Goal: Task Accomplishment & Management: Manage account settings

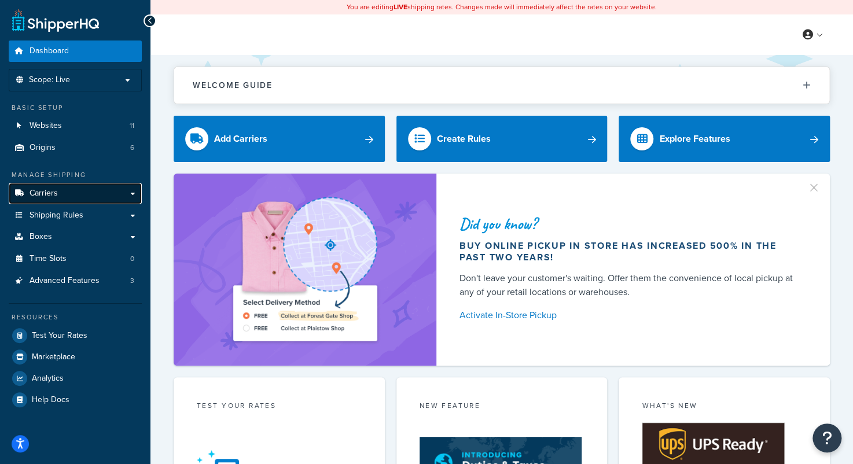
click at [62, 193] on link "Carriers" at bounding box center [75, 193] width 133 height 21
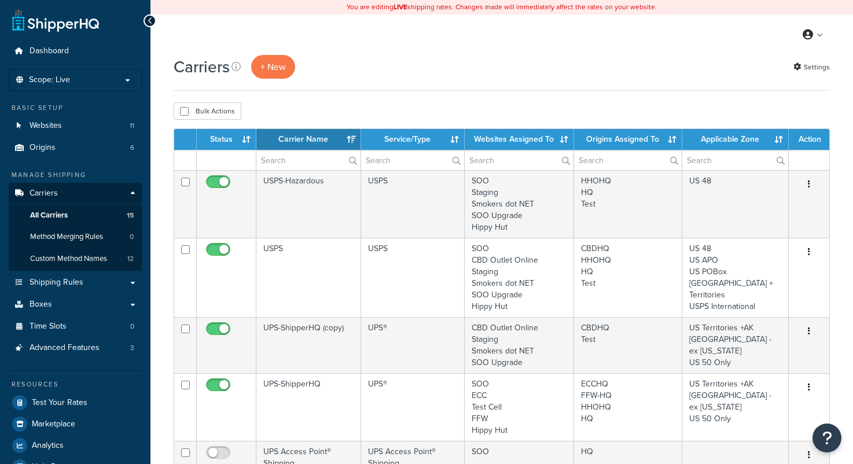
select select "15"
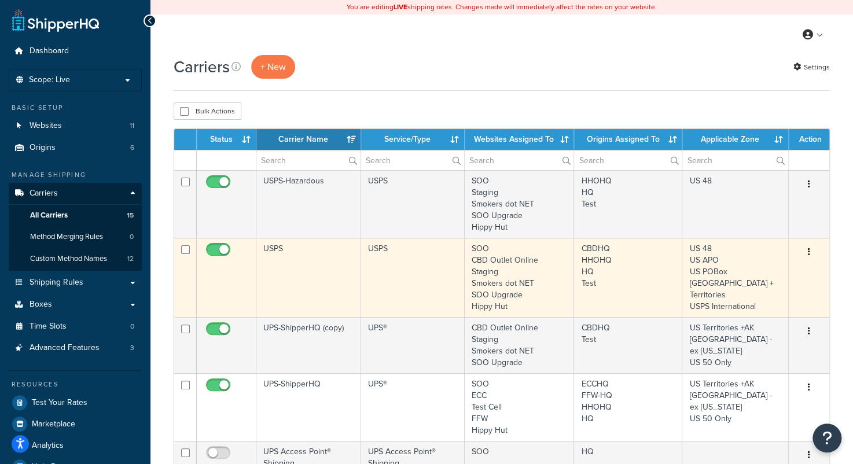
click at [805, 256] on button "button" at bounding box center [809, 252] width 16 height 19
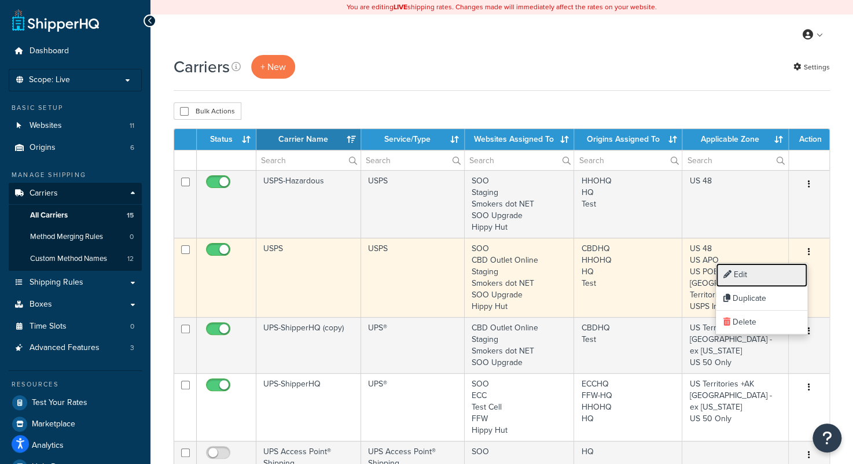
click at [777, 269] on link "Edit" at bounding box center [761, 275] width 91 height 24
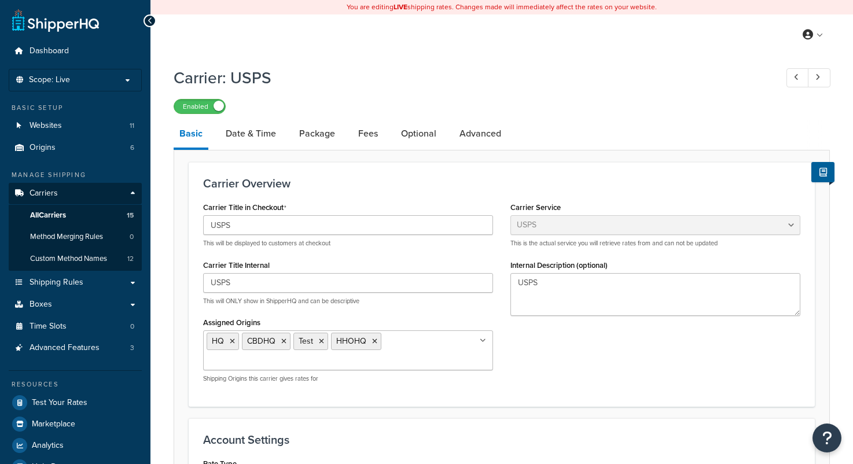
select select "usps"
click at [478, 132] on link "Advanced" at bounding box center [480, 134] width 53 height 28
select select "false"
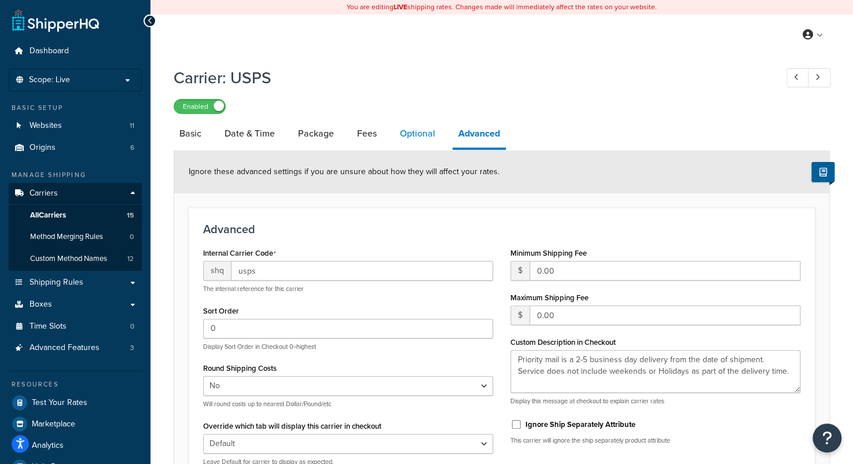
click at [422, 138] on link "Optional" at bounding box center [417, 134] width 47 height 28
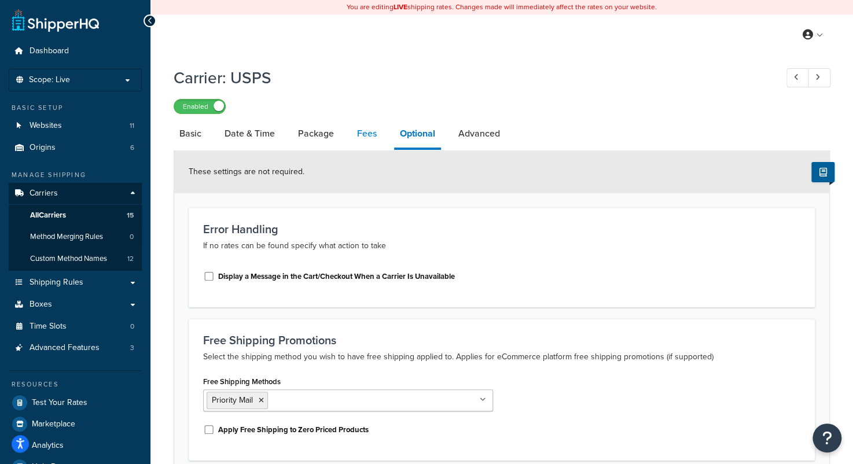
click at [361, 142] on link "Fees" at bounding box center [366, 134] width 31 height 28
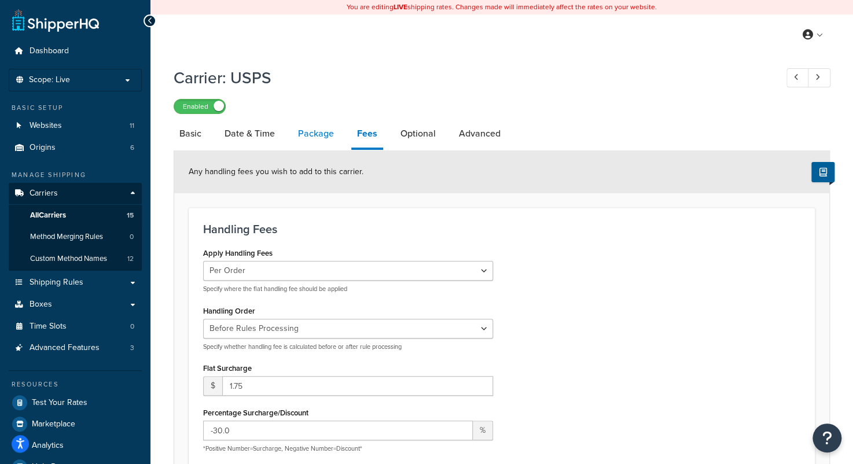
click at [312, 140] on link "Package" at bounding box center [315, 134] width 47 height 28
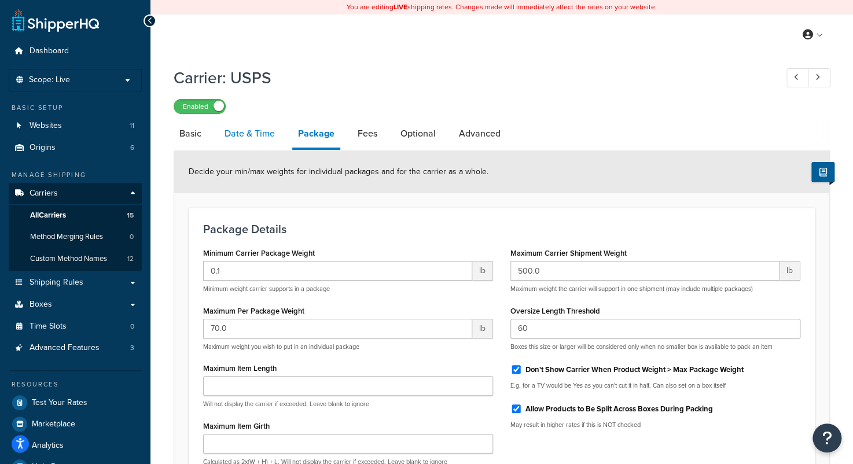
click at [256, 134] on link "Date & Time" at bounding box center [250, 134] width 62 height 28
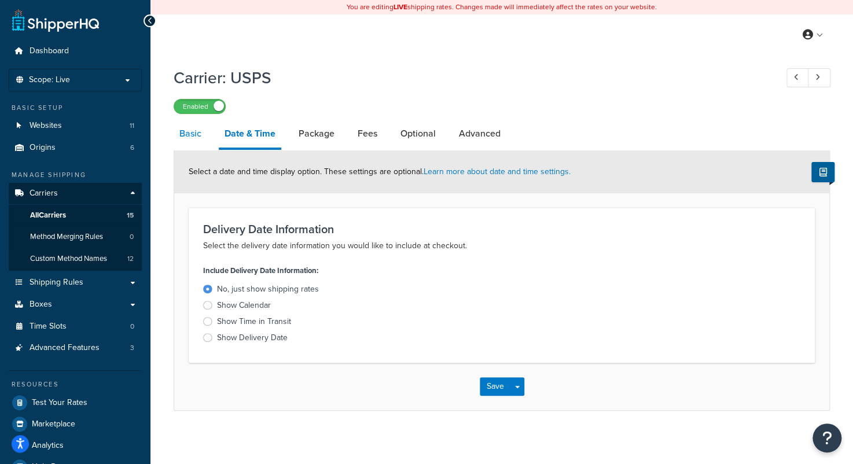
click at [193, 135] on link "Basic" at bounding box center [191, 134] width 34 height 28
select select "usps"
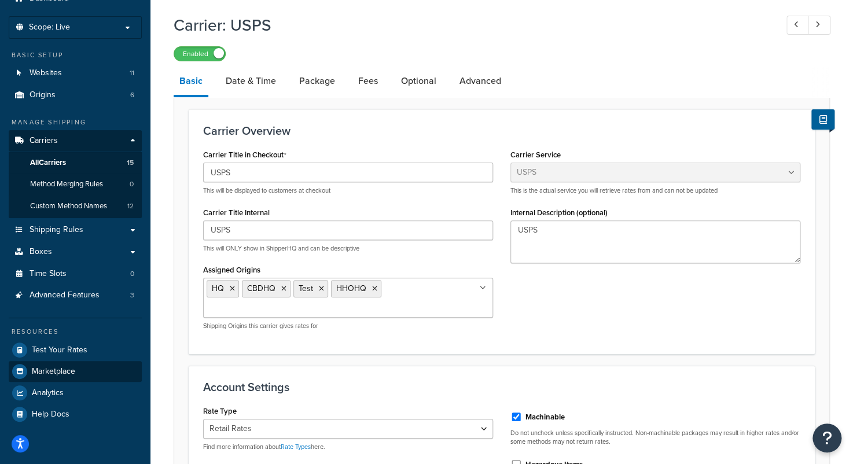
scroll to position [116, 0]
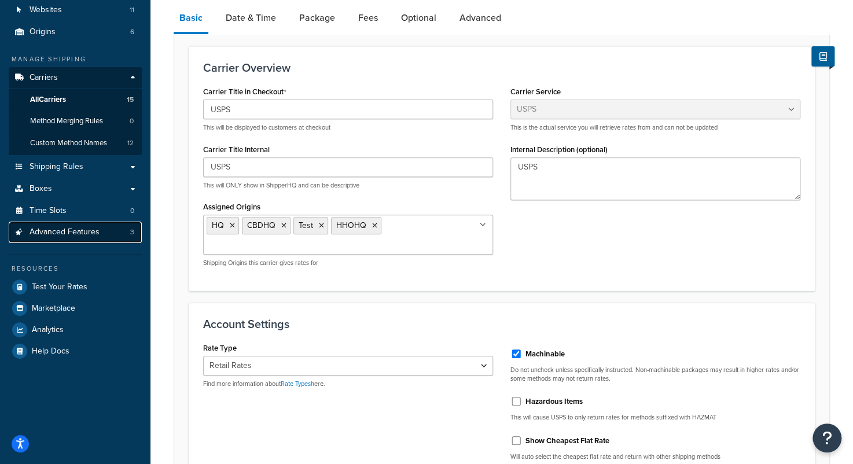
click at [73, 234] on span "Advanced Features" at bounding box center [65, 232] width 70 height 10
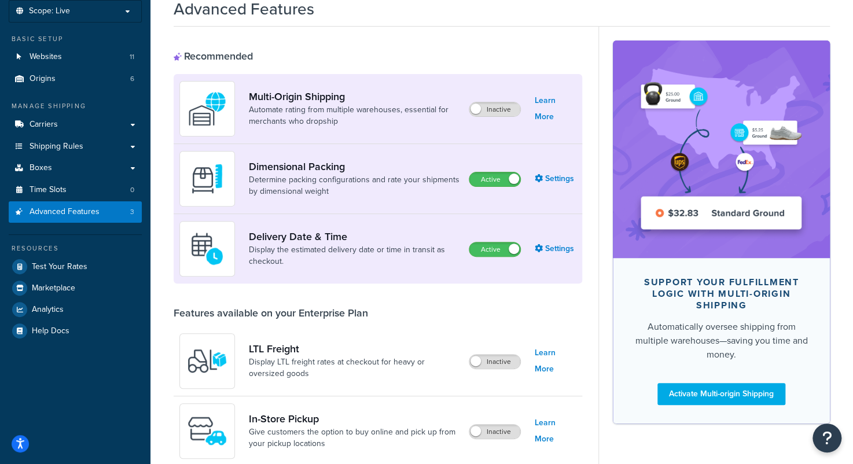
scroll to position [58, 0]
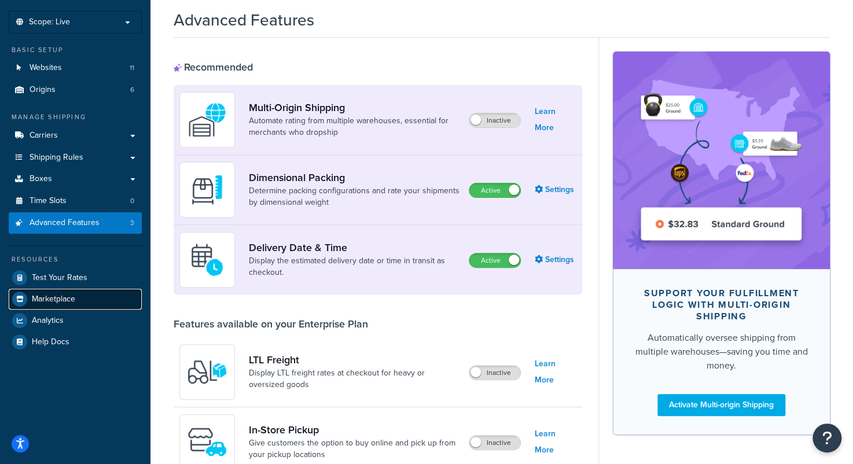
click at [57, 300] on span "Marketplace" at bounding box center [53, 300] width 43 height 10
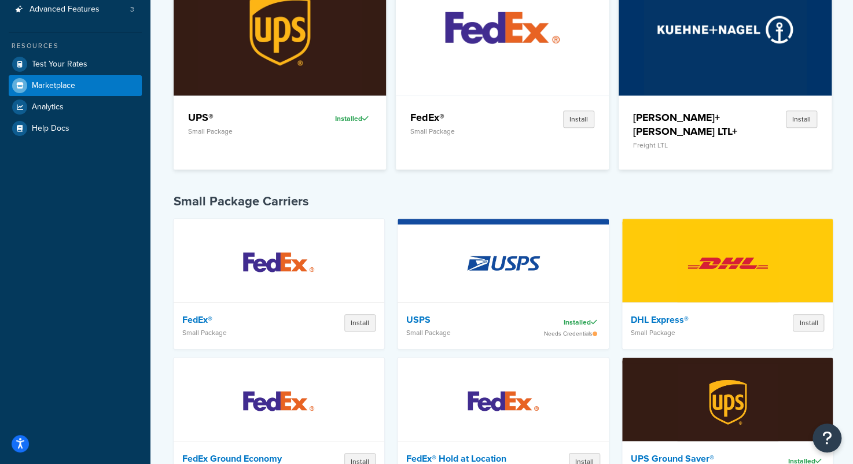
scroll to position [347, 0]
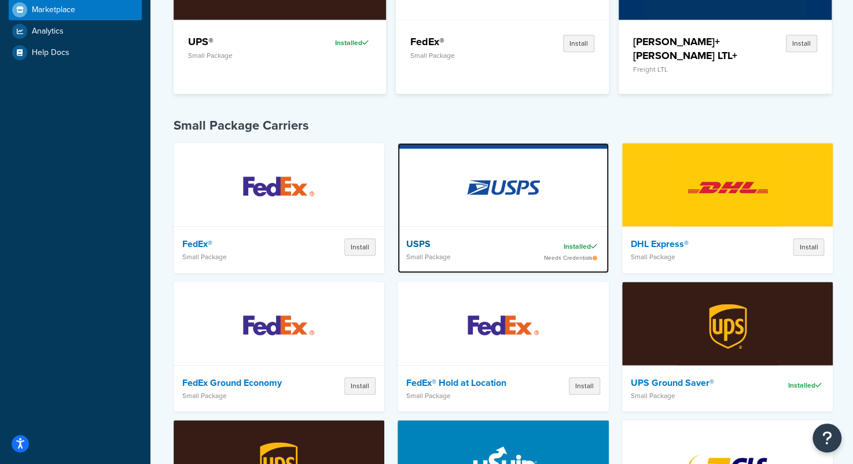
click at [525, 188] on img at bounding box center [503, 187] width 101 height 81
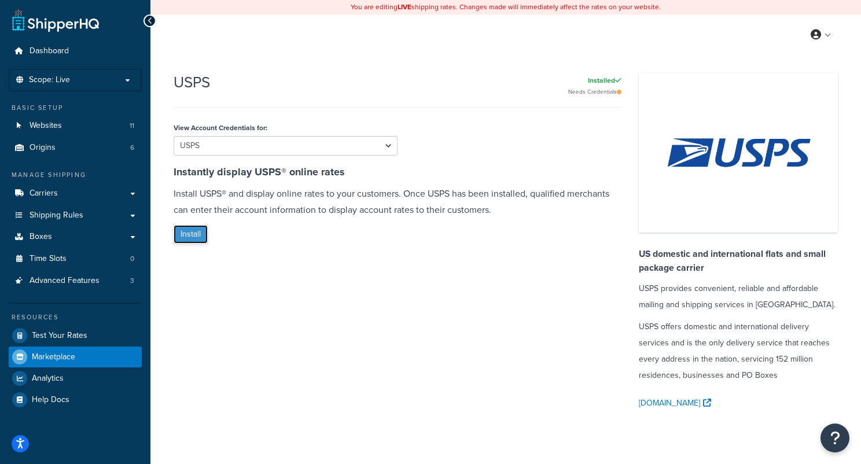
click at [192, 241] on button "Install" at bounding box center [191, 234] width 34 height 19
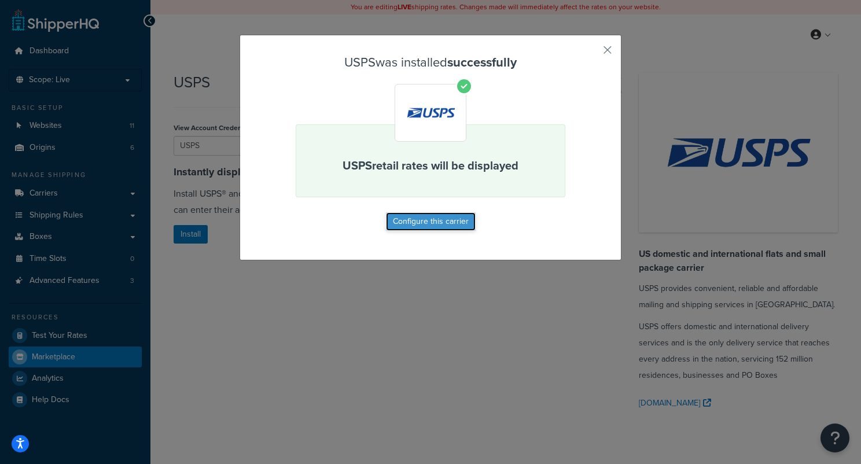
click at [435, 216] on button "Configure this carrier" at bounding box center [431, 221] width 90 height 19
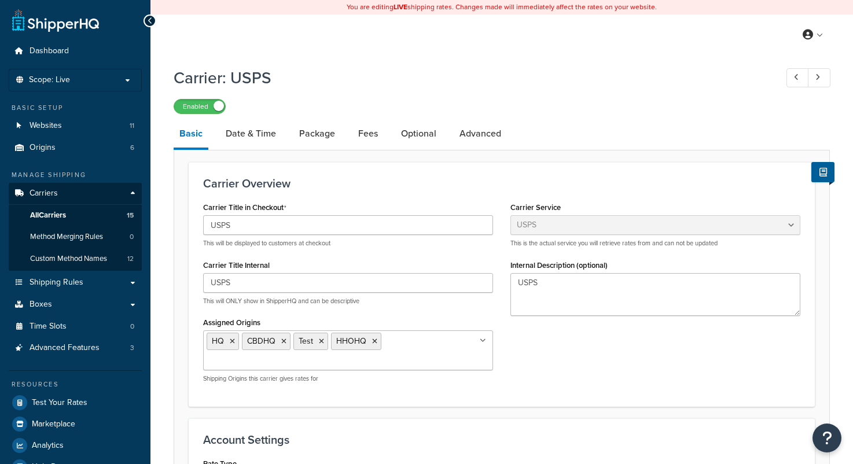
select select "usps"
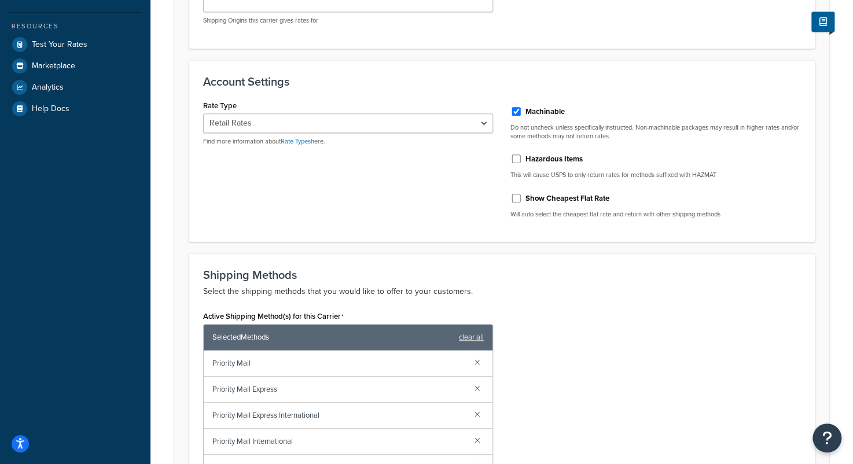
scroll to position [347, 0]
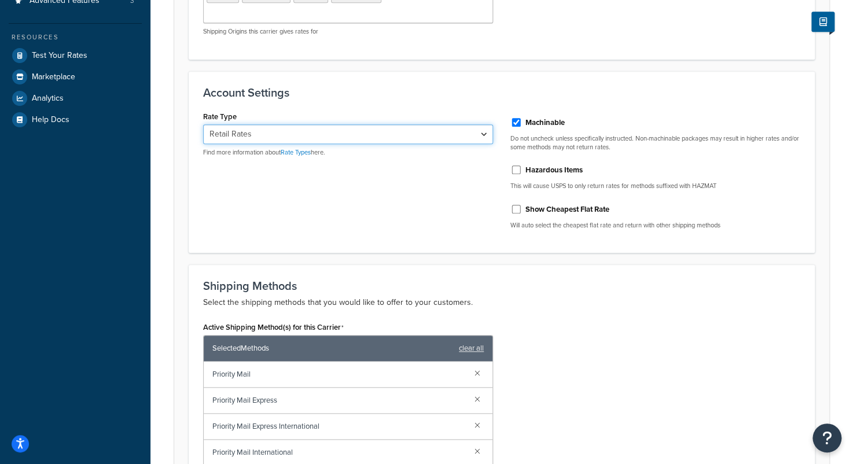
click at [399, 130] on select "Retail Rates Online Rates Commercial Plus" at bounding box center [348, 134] width 290 height 20
click at [203, 124] on select "Retail Rates Online Rates Commercial Plus" at bounding box center [348, 134] width 290 height 20
click at [432, 138] on select "Retail Rates Online Rates Commercial Plus" at bounding box center [348, 134] width 290 height 20
click at [203, 124] on select "Retail Rates Online Rates Commercial Plus" at bounding box center [348, 134] width 290 height 20
click at [395, 133] on select "Retail Rates Online Rates Commercial Plus" at bounding box center [348, 134] width 290 height 20
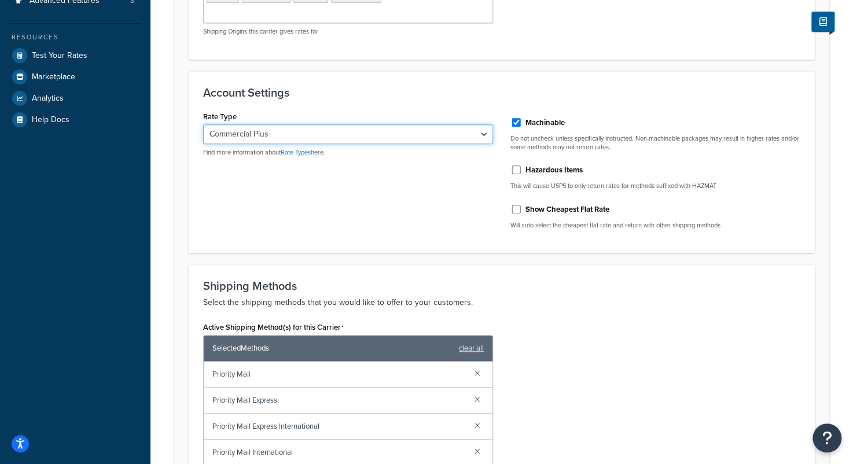
select select "ALL"
click at [203, 124] on select "Retail Rates Online Rates Commercial Plus" at bounding box center [348, 134] width 290 height 20
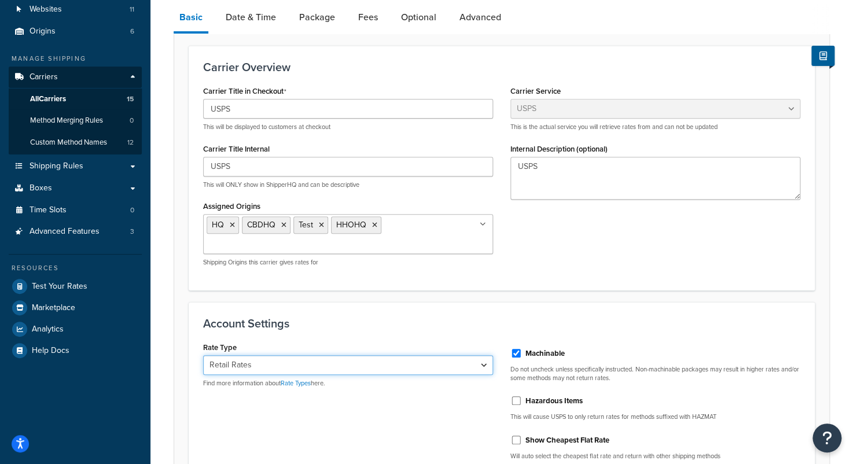
scroll to position [0, 0]
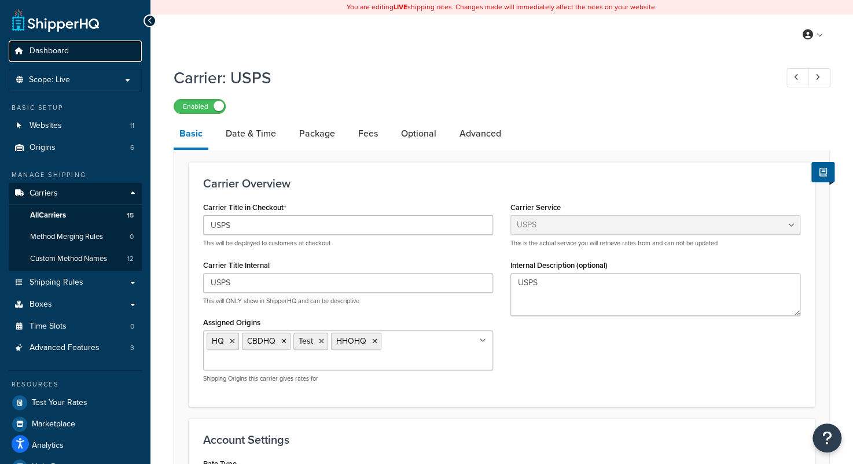
click at [57, 56] on span "Dashboard" at bounding box center [49, 51] width 39 height 10
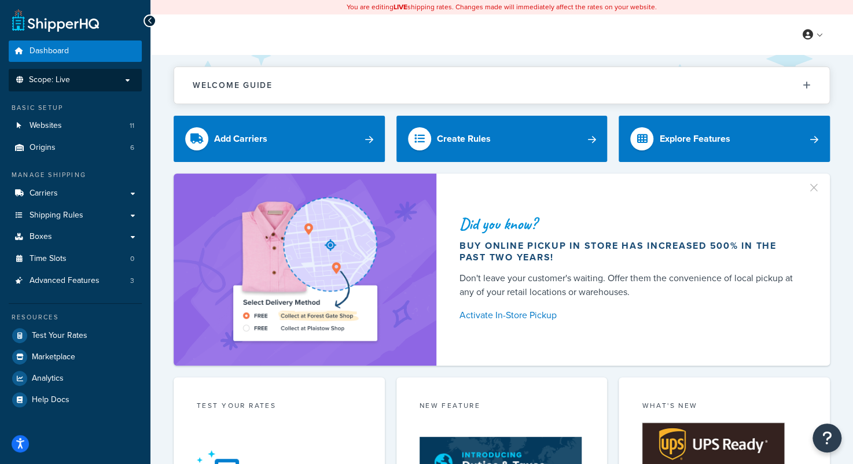
click at [57, 79] on span "Scope: Live" at bounding box center [49, 80] width 41 height 10
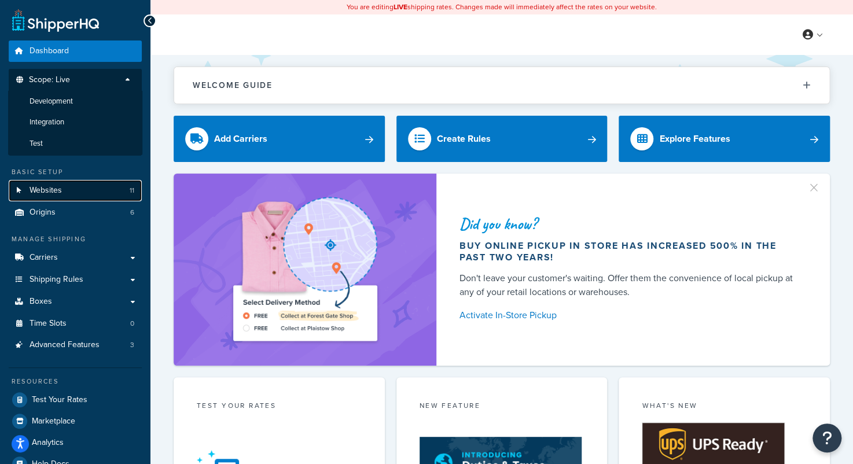
click at [57, 190] on span "Websites" at bounding box center [46, 191] width 32 height 10
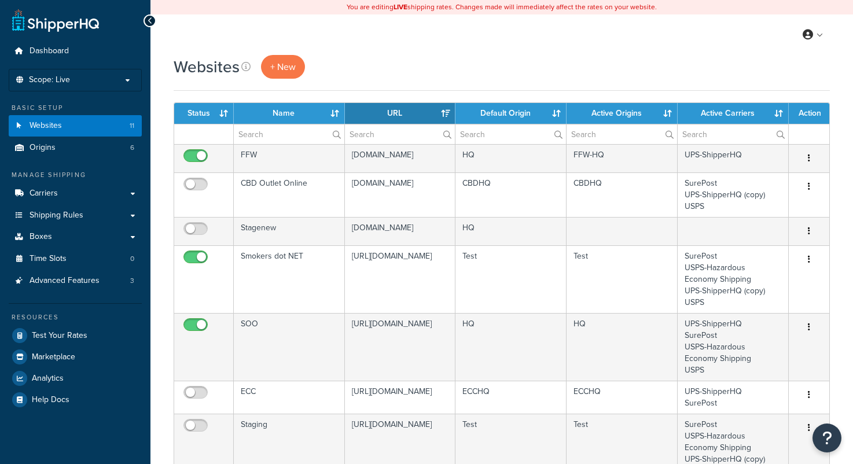
select select "15"
click at [49, 176] on div "Manage Shipping" at bounding box center [75, 175] width 133 height 10
click at [44, 189] on span "Carriers" at bounding box center [44, 194] width 28 height 10
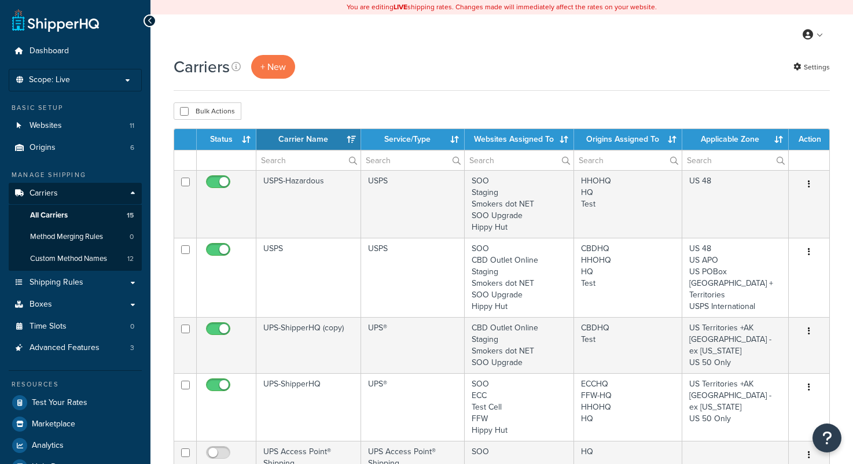
select select "15"
click at [807, 67] on link "Settings" at bounding box center [811, 67] width 36 height 16
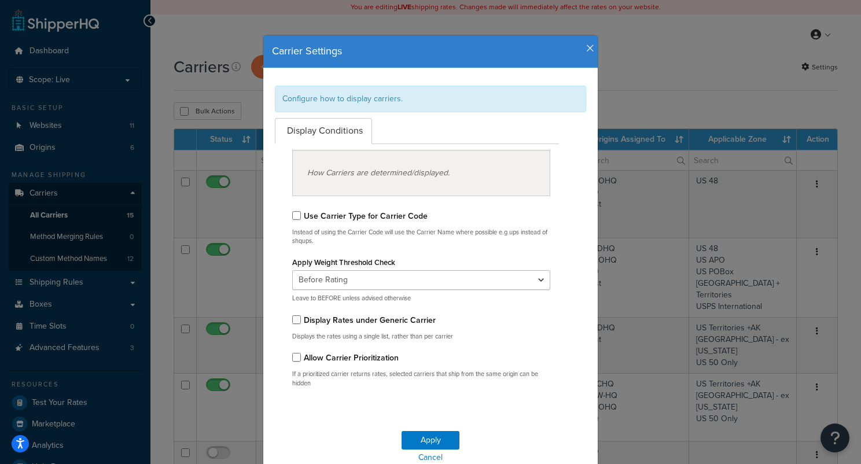
click at [586, 47] on icon "button" at bounding box center [590, 48] width 8 height 10
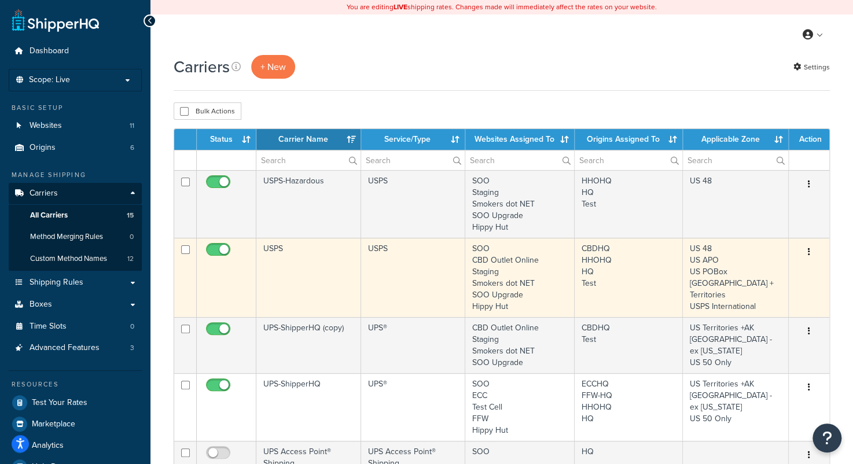
click at [420, 261] on td "USPS" at bounding box center [413, 277] width 104 height 79
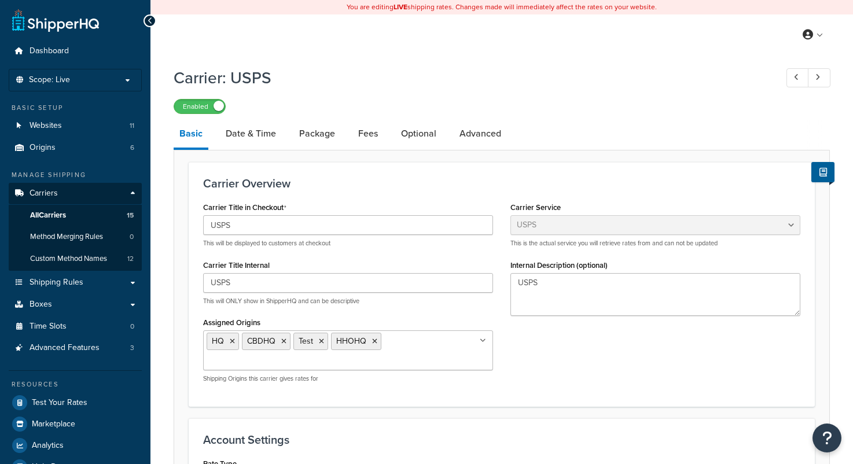
select select "usps"
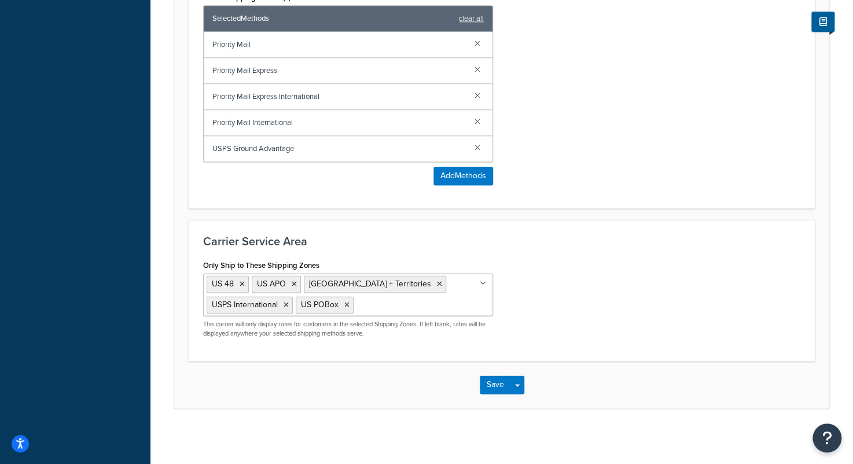
scroll to position [678, 0]
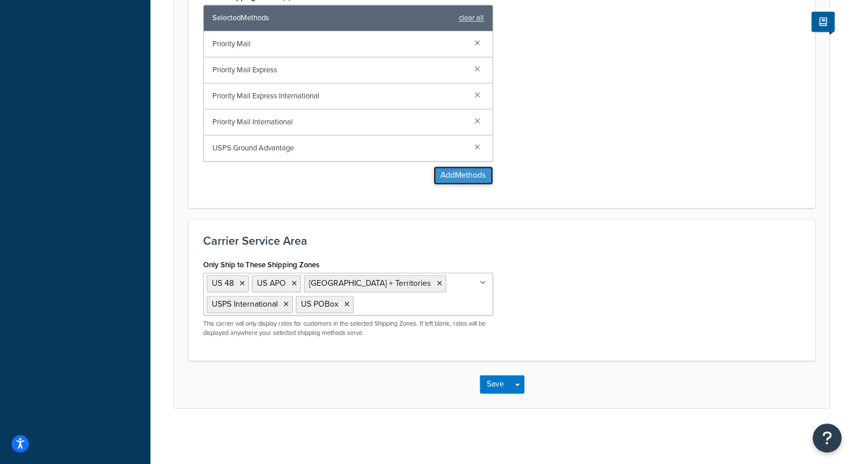
click at [466, 176] on button "Add Methods" at bounding box center [463, 175] width 60 height 19
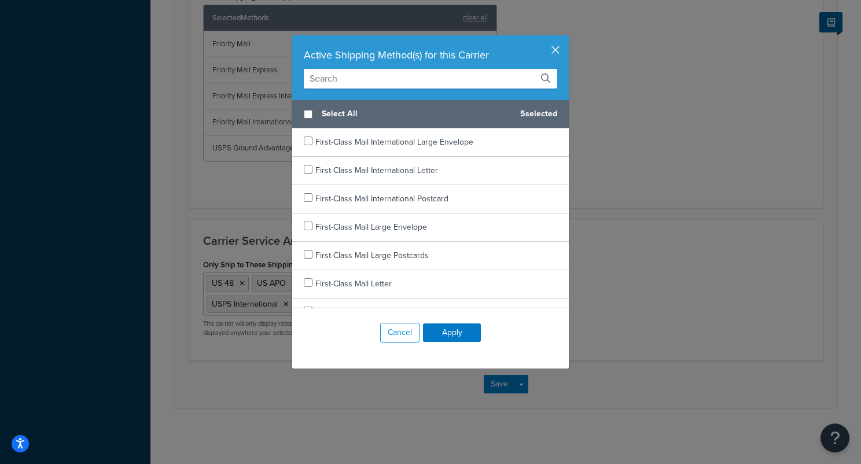
click at [566, 38] on button "button" at bounding box center [567, 36] width 3 height 3
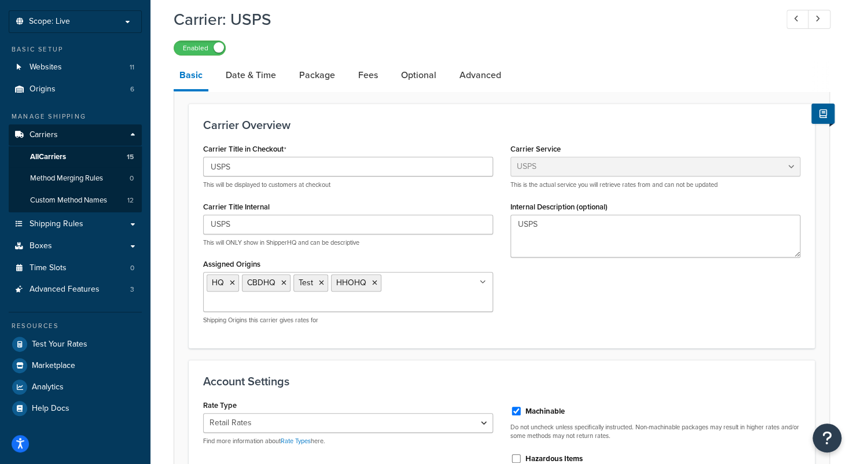
scroll to position [0, 0]
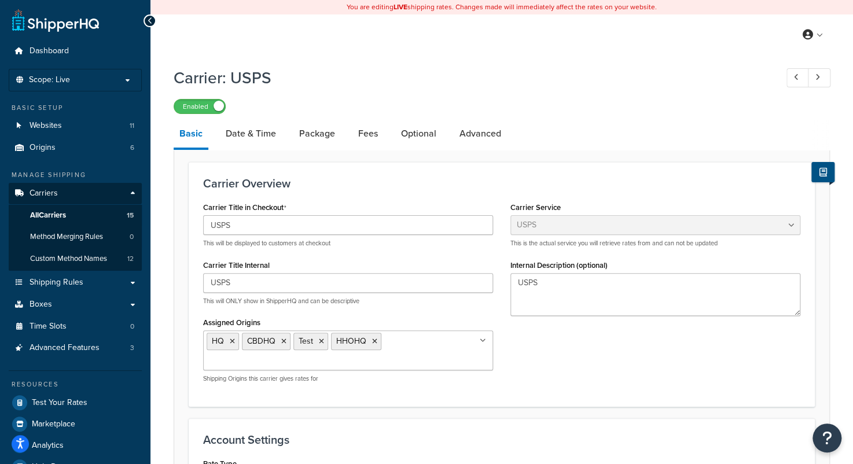
click at [818, 176] on button at bounding box center [822, 172] width 23 height 20
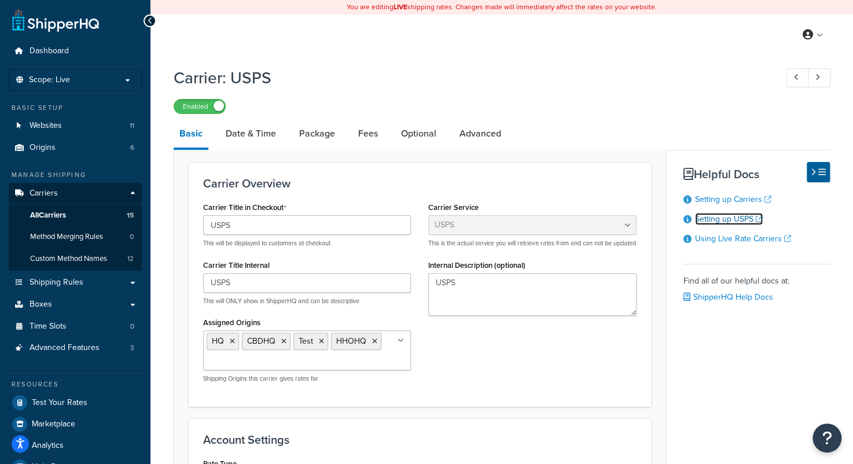
click at [730, 222] on link "Setting up USPS" at bounding box center [729, 219] width 68 height 12
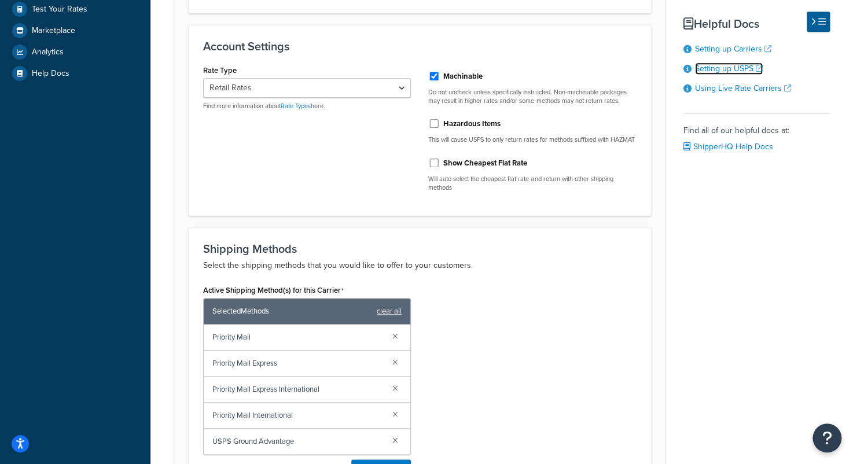
scroll to position [405, 0]
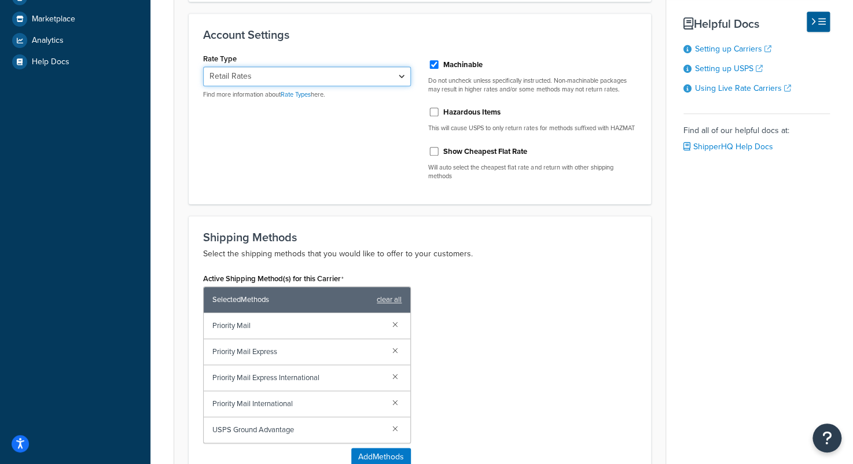
click at [385, 77] on select "Retail Rates Online Rates Commercial Plus" at bounding box center [307, 77] width 208 height 20
click at [203, 67] on select "Retail Rates Online Rates Commercial Plus" at bounding box center [307, 77] width 208 height 20
click at [402, 77] on select "Retail Rates Online Rates Commercial Plus" at bounding box center [307, 77] width 208 height 20
select select "ALL"
click at [203, 67] on select "Retail Rates Online Rates Commercial Plus" at bounding box center [307, 77] width 208 height 20
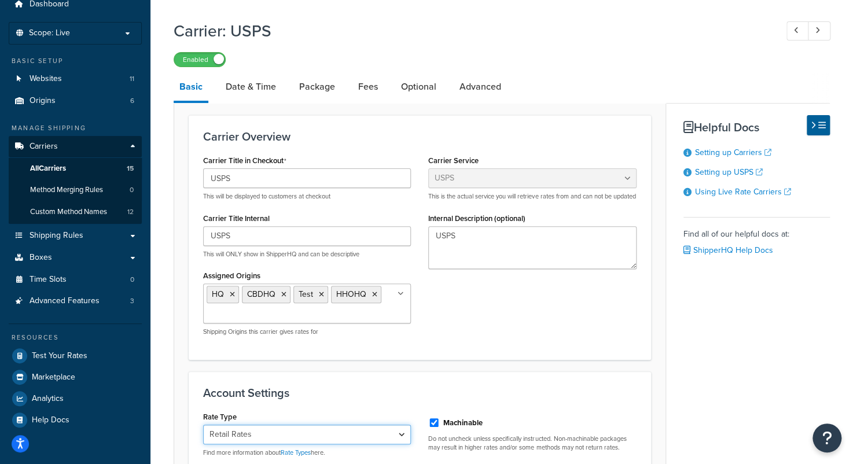
scroll to position [0, 0]
